Goal: Book appointment/travel/reservation

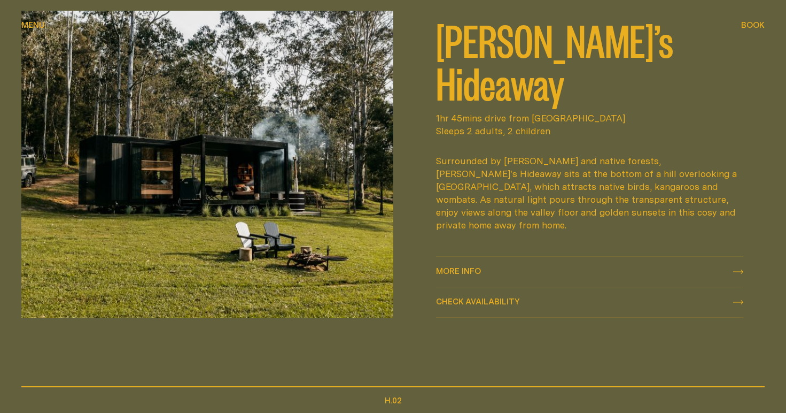
scroll to position [506, 0]
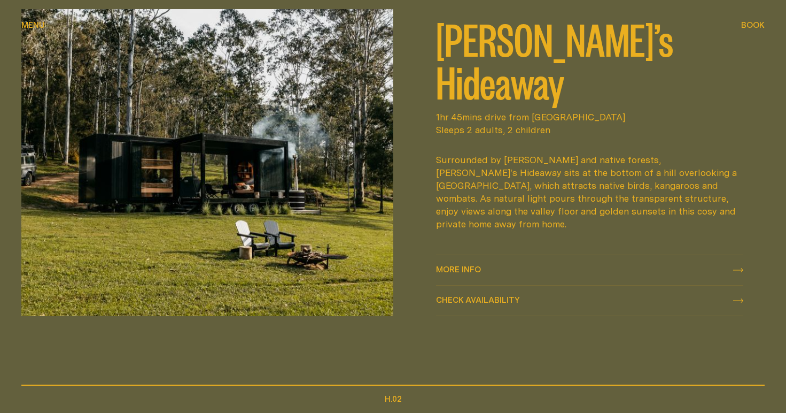
click at [467, 298] on span "Check availability" at bounding box center [478, 300] width 84 height 8
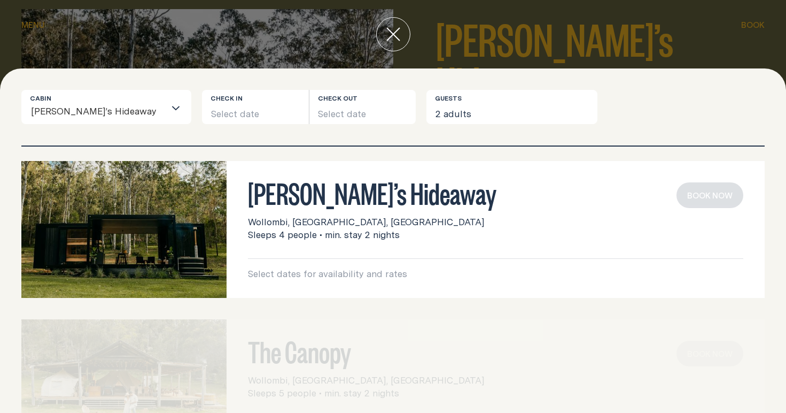
scroll to position [0, 0]
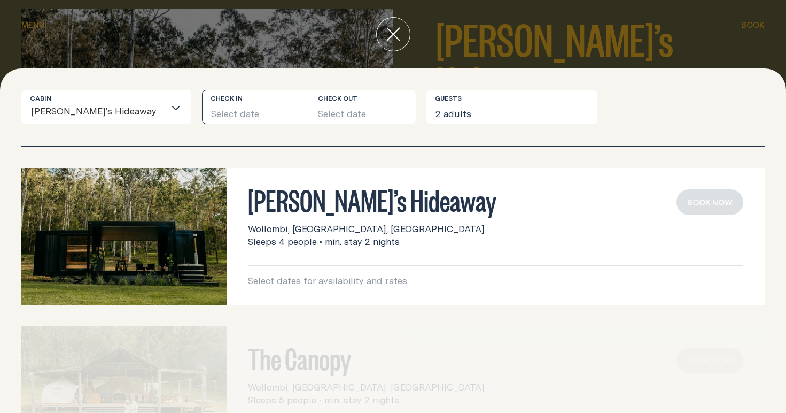
click at [202, 110] on button "Select date" at bounding box center [255, 107] width 107 height 34
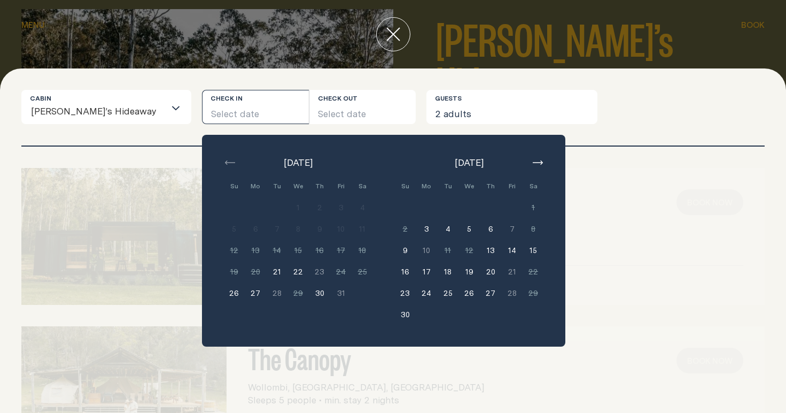
click at [533, 160] on icon "button" at bounding box center [538, 162] width 10 height 4
click at [330, 248] on button "14" at bounding box center [340, 249] width 21 height 21
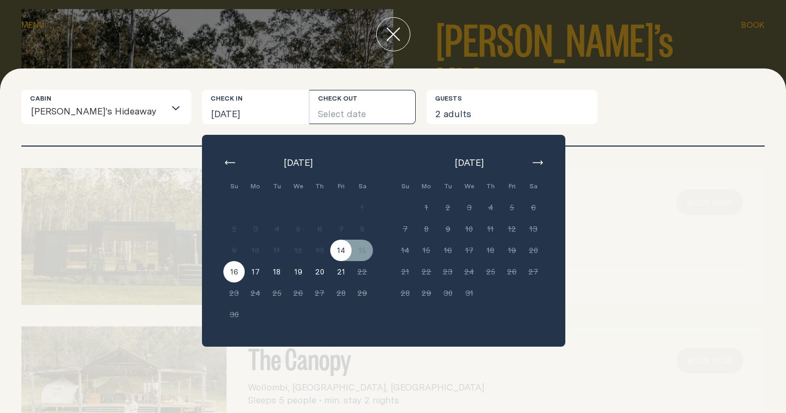
click at [223, 267] on button "16" at bounding box center [233, 271] width 21 height 21
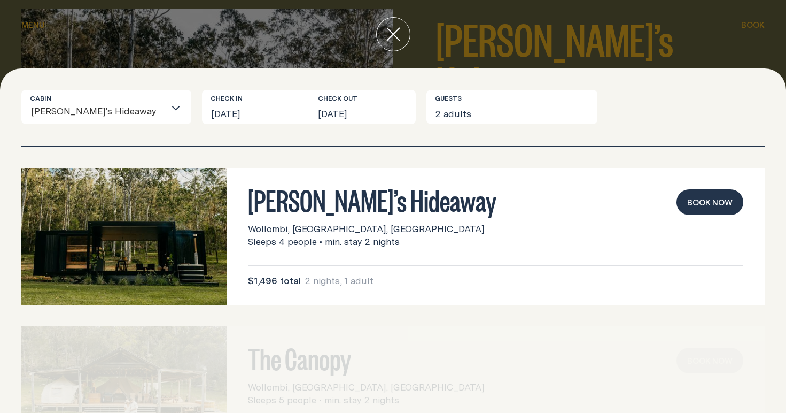
click at [711, 202] on button "Book now" at bounding box center [710, 202] width 67 height 26
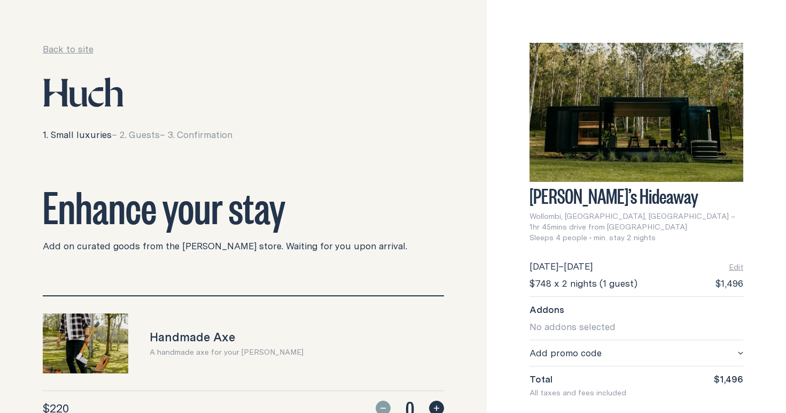
scroll to position [18, 0]
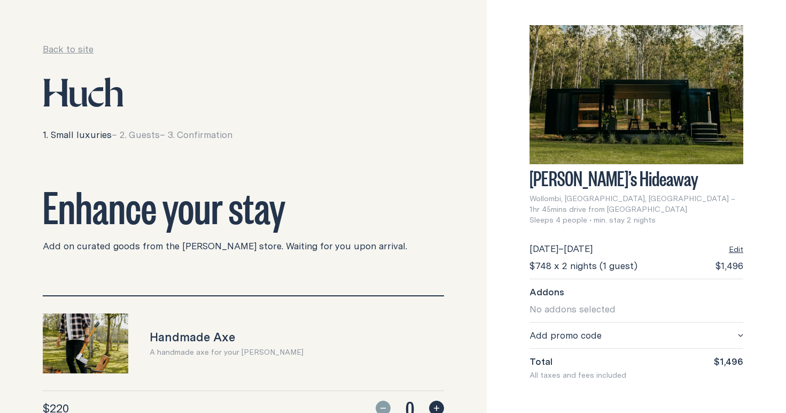
click at [737, 244] on button "Edit" at bounding box center [736, 249] width 14 height 11
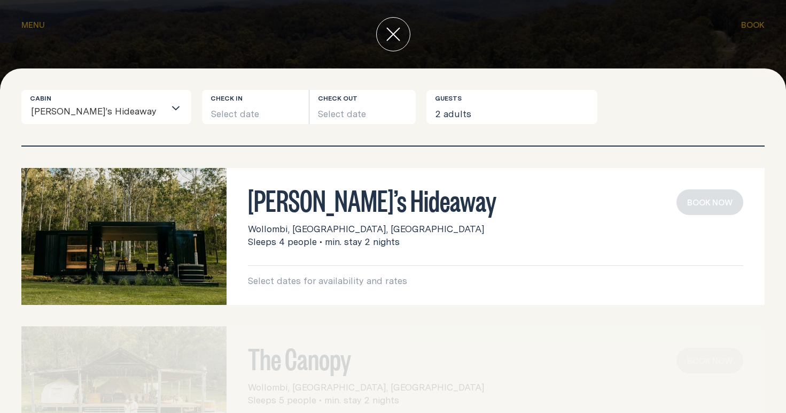
click at [431, 108] on button "2 adults" at bounding box center [512, 107] width 171 height 34
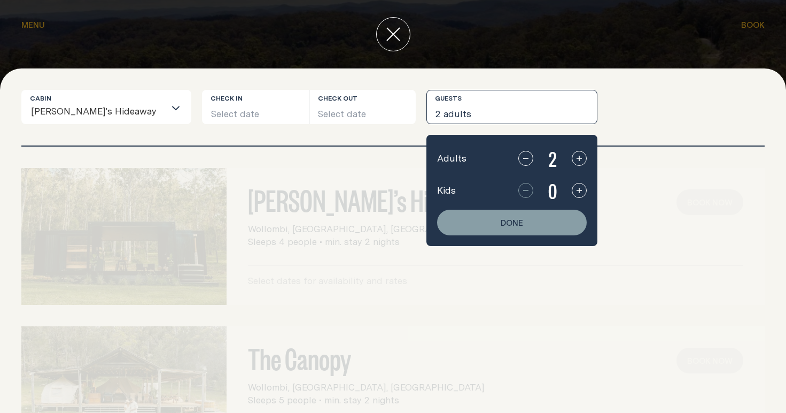
click at [575, 158] on icon "button" at bounding box center [579, 158] width 9 height 9
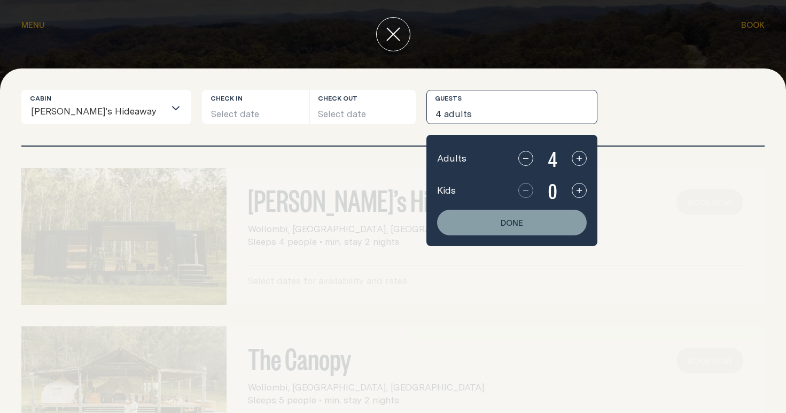
click at [518, 159] on button "button" at bounding box center [525, 158] width 15 height 15
click at [572, 190] on button "button" at bounding box center [579, 190] width 15 height 15
click at [480, 223] on button "Done" at bounding box center [512, 223] width 150 height 26
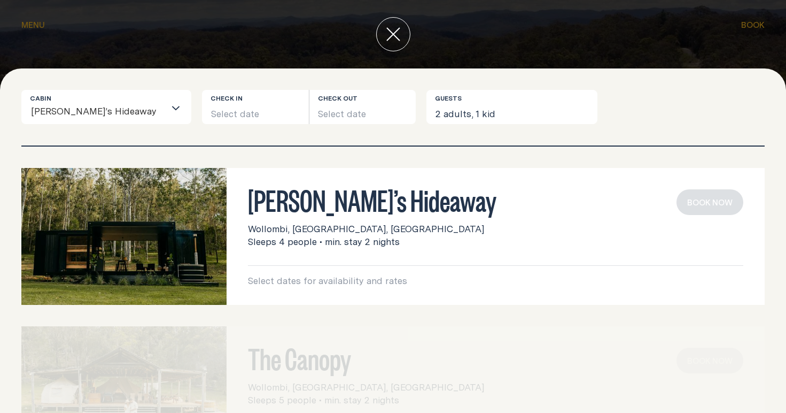
click at [606, 222] on div "[PERSON_NAME]’s Hideaway Wollombi, [GEOGRAPHIC_DATA], [GEOGRAPHIC_DATA] Sleeps …" at bounding box center [495, 218] width 495 height 59
click at [229, 108] on button "Select date" at bounding box center [255, 107] width 107 height 34
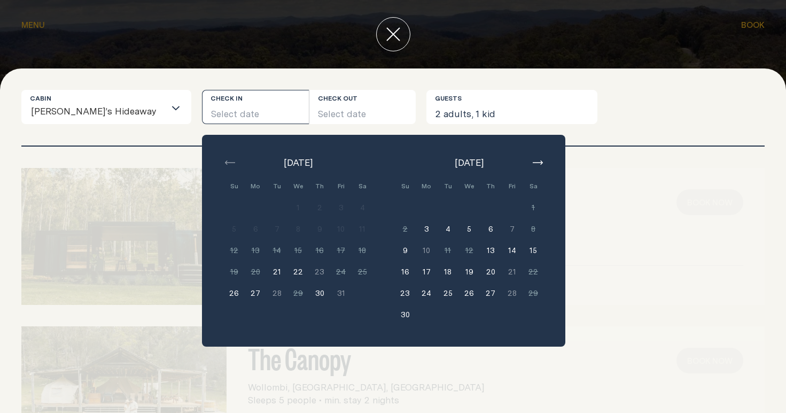
click at [501, 248] on button "14" at bounding box center [511, 249] width 21 height 21
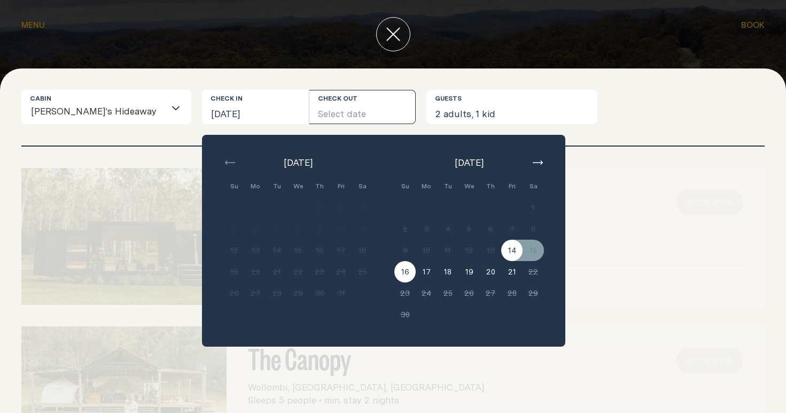
click at [394, 270] on button "16" at bounding box center [404, 271] width 21 height 21
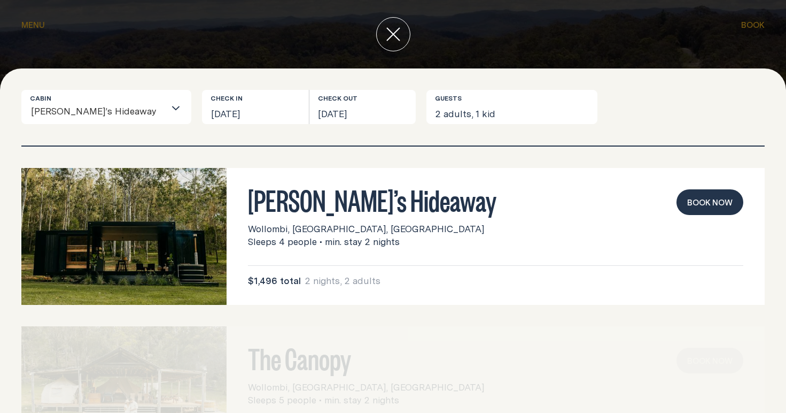
click at [702, 204] on button "Book now" at bounding box center [710, 202] width 67 height 26
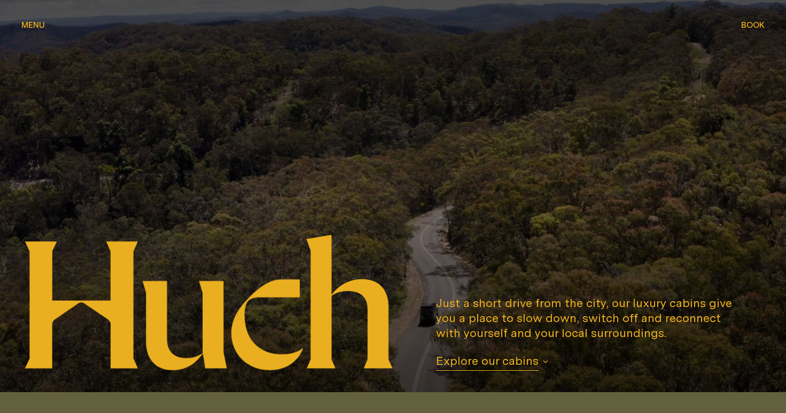
click at [502, 360] on span "Explore our cabins" at bounding box center [487, 362] width 103 height 18
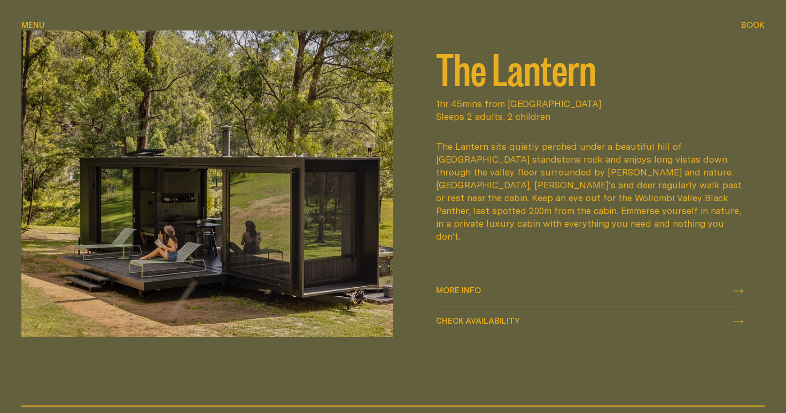
scroll to position [1349, 0]
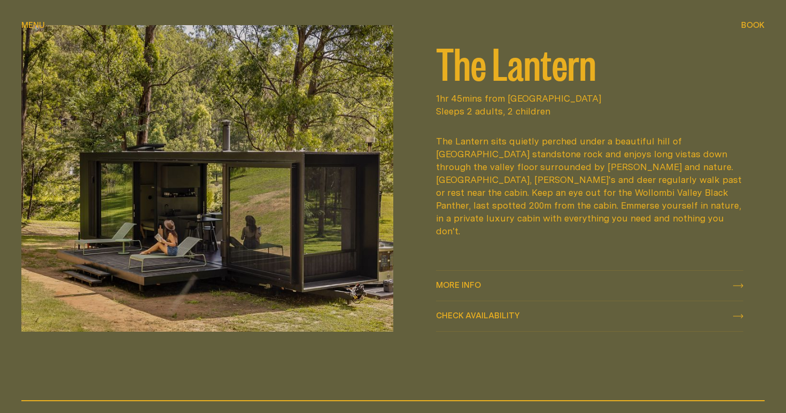
click at [485, 316] on span "Check availability" at bounding box center [478, 315] width 84 height 8
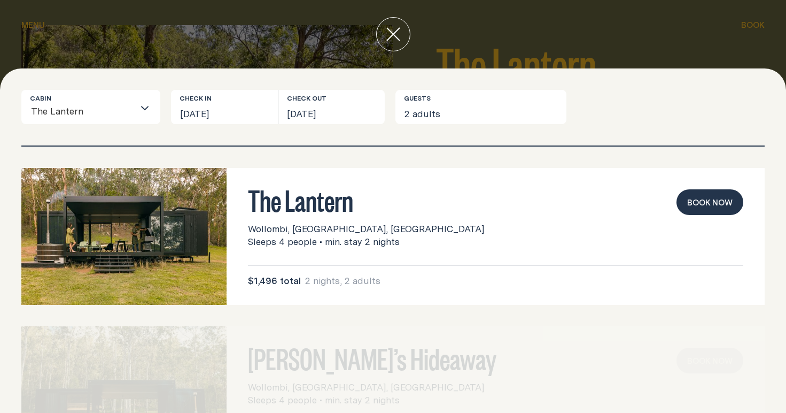
click at [714, 200] on button "Book now" at bounding box center [710, 202] width 67 height 26
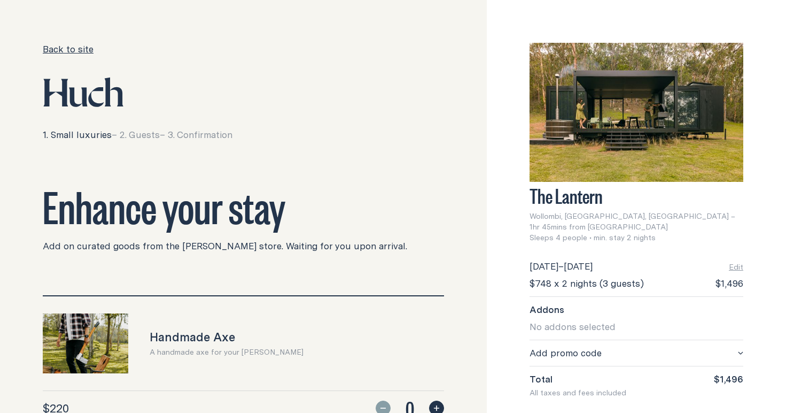
click at [70, 49] on link "Back to site" at bounding box center [68, 49] width 51 height 13
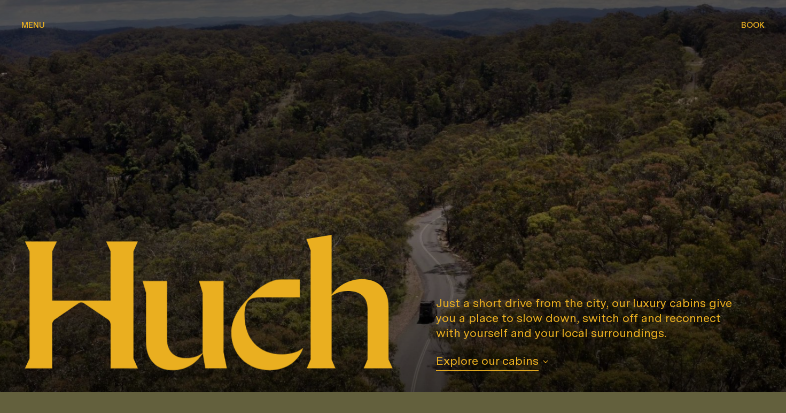
click at [492, 361] on span "Explore our cabins" at bounding box center [487, 362] width 103 height 18
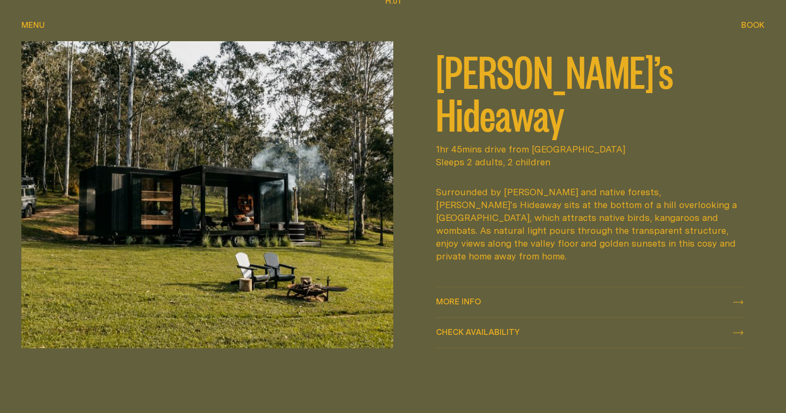
scroll to position [447, 0]
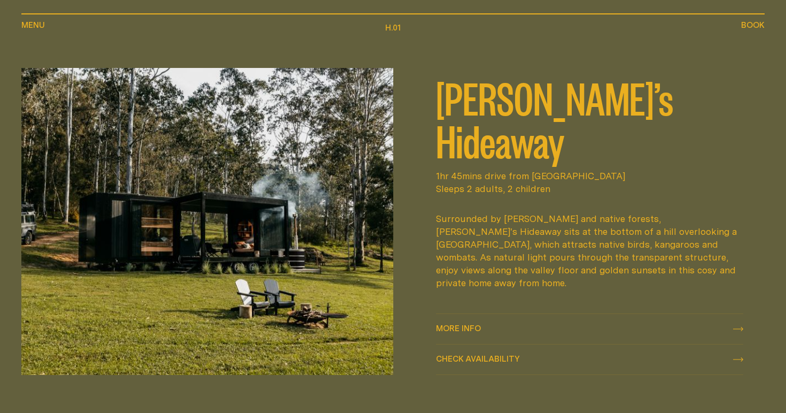
click at [302, 215] on img at bounding box center [207, 221] width 372 height 307
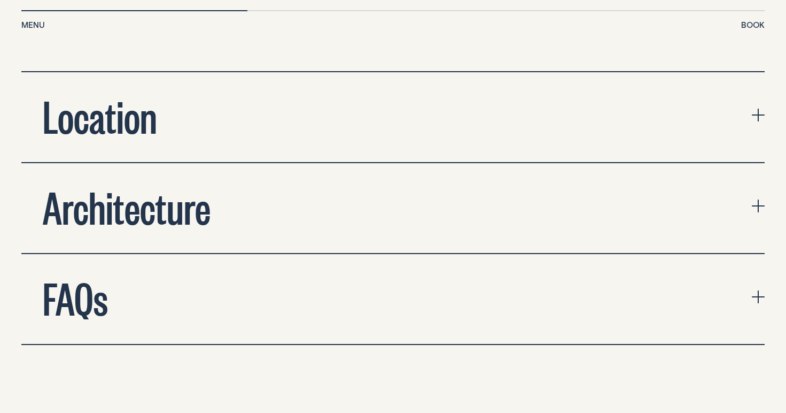
scroll to position [3492, 0]
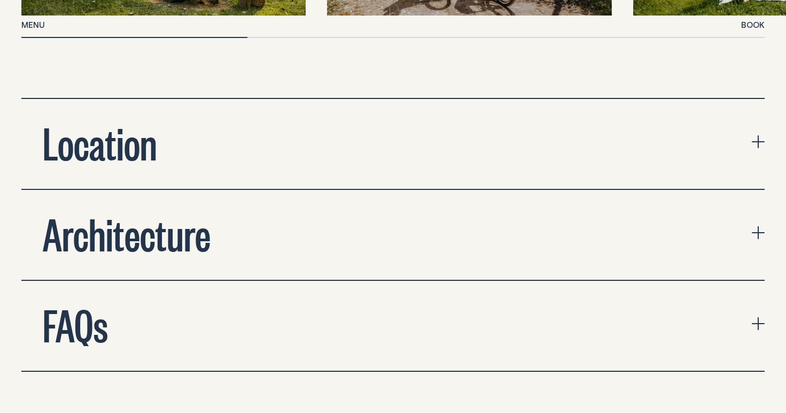
click at [313, 192] on button "Architecture" at bounding box center [392, 235] width 743 height 90
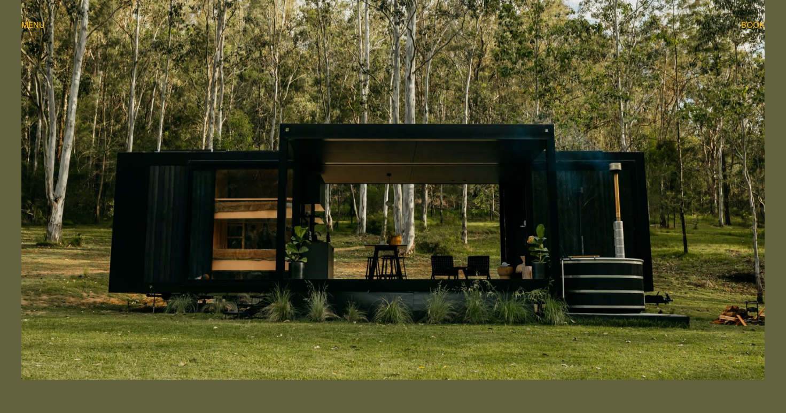
scroll to position [358, 0]
